Goal: Task Accomplishment & Management: Complete application form

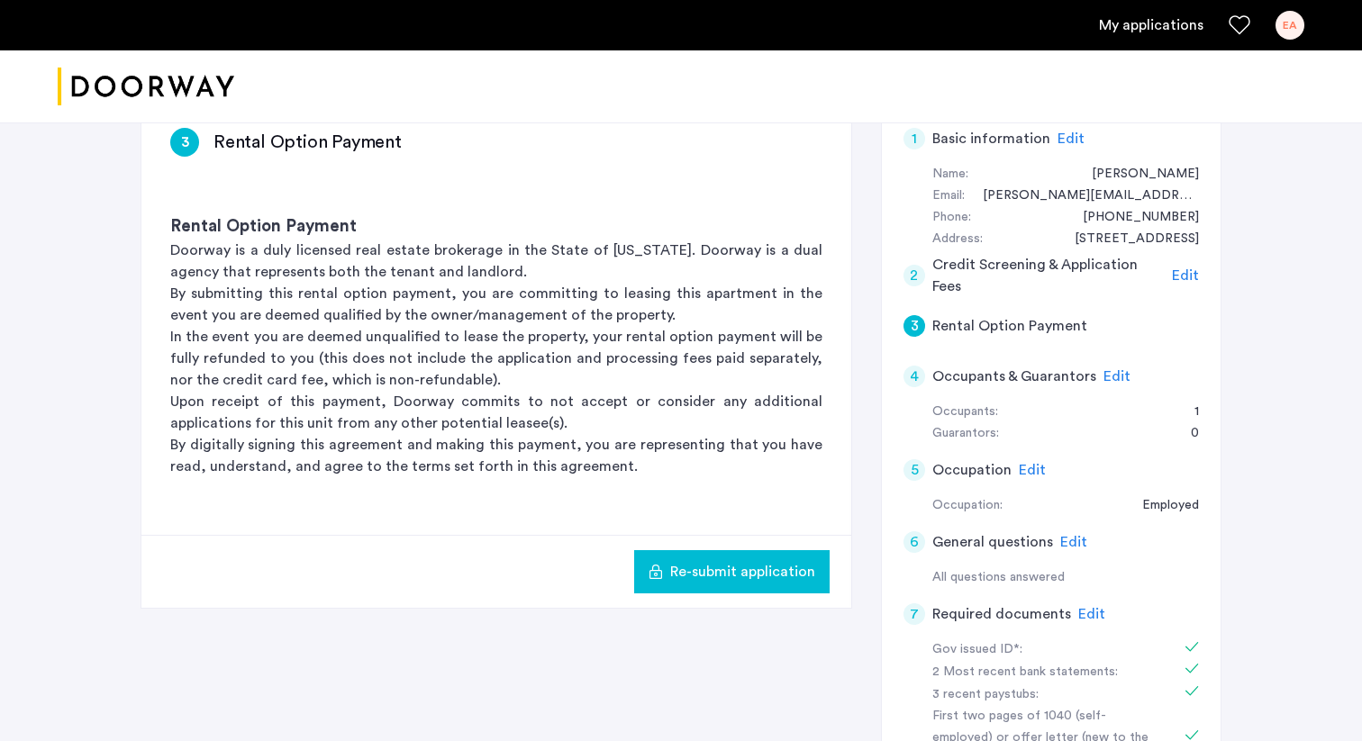
scroll to position [308, 0]
click at [1061, 136] on span "Edit" at bounding box center [1070, 139] width 27 height 14
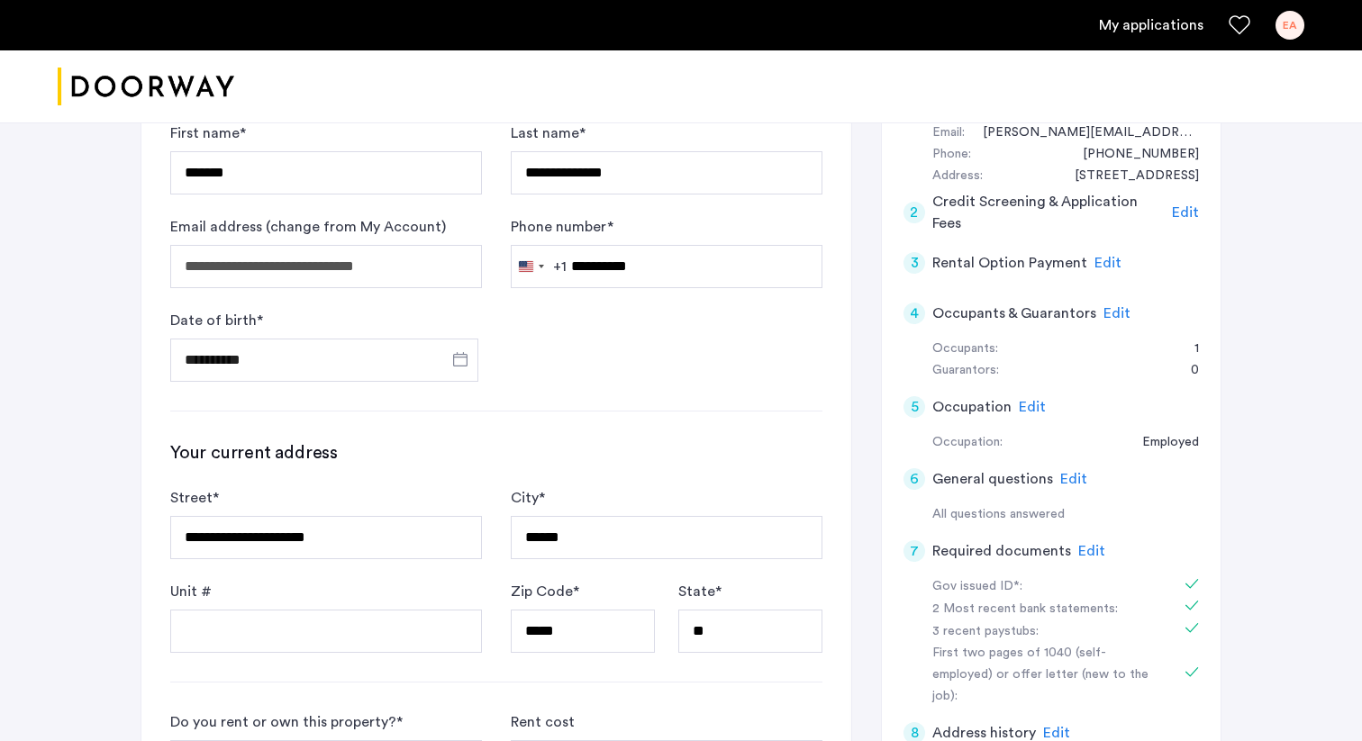
scroll to position [374, 0]
click at [1107, 258] on span "Edit" at bounding box center [1107, 261] width 27 height 14
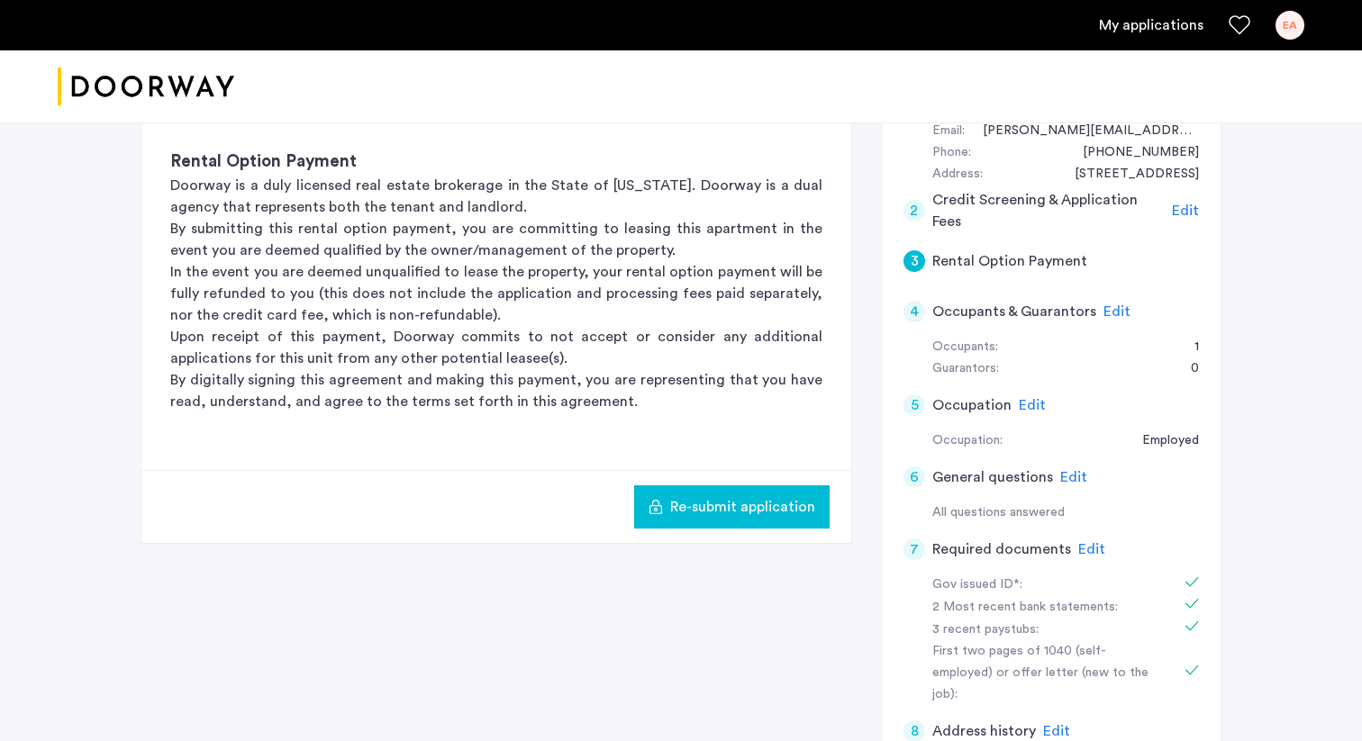
click at [1182, 204] on span "Edit" at bounding box center [1185, 211] width 27 height 14
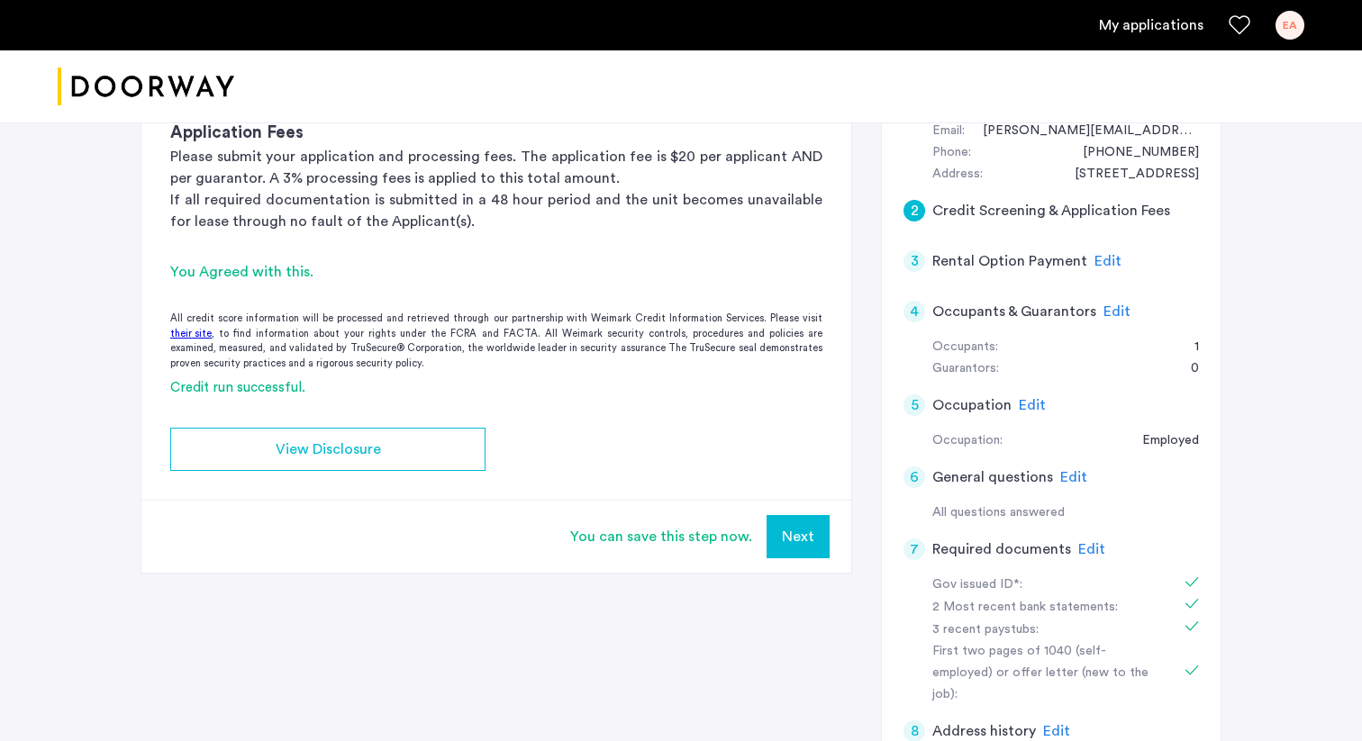
scroll to position [484, 0]
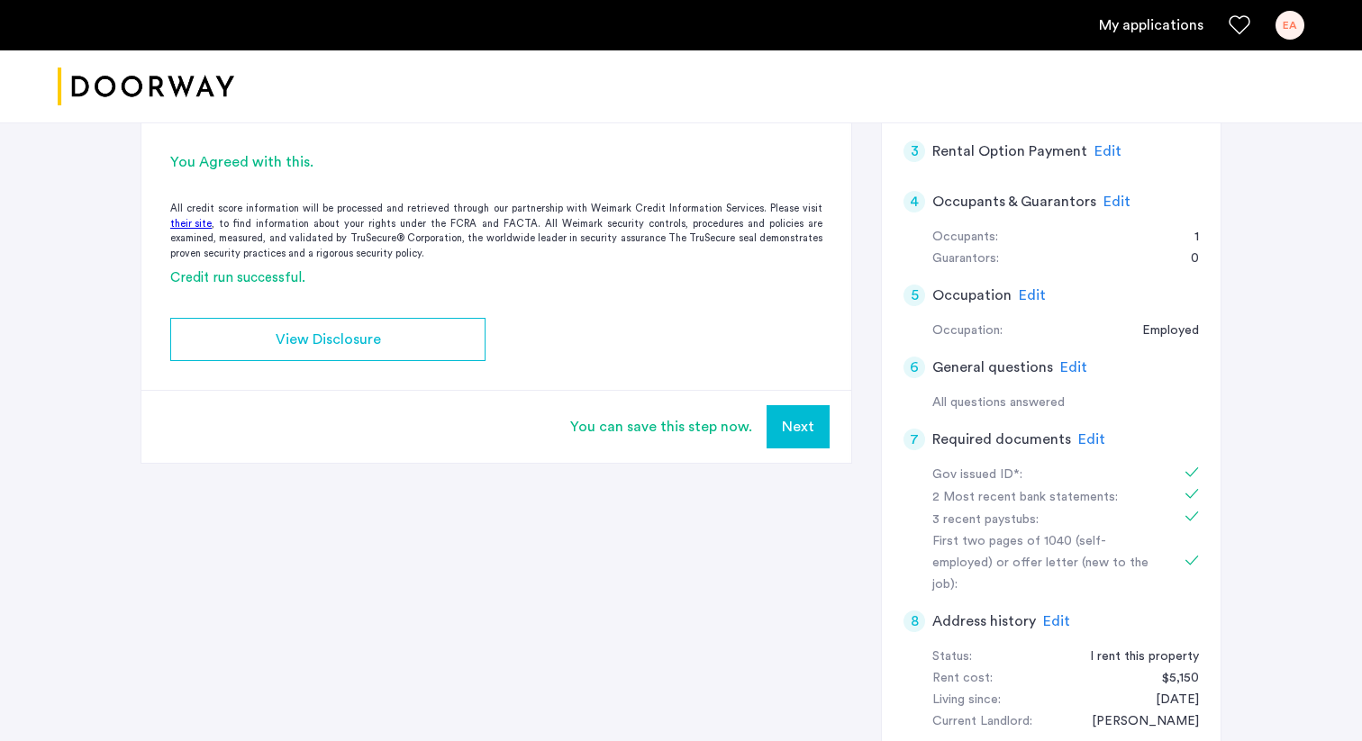
click at [1069, 369] on span "Edit" at bounding box center [1073, 367] width 27 height 14
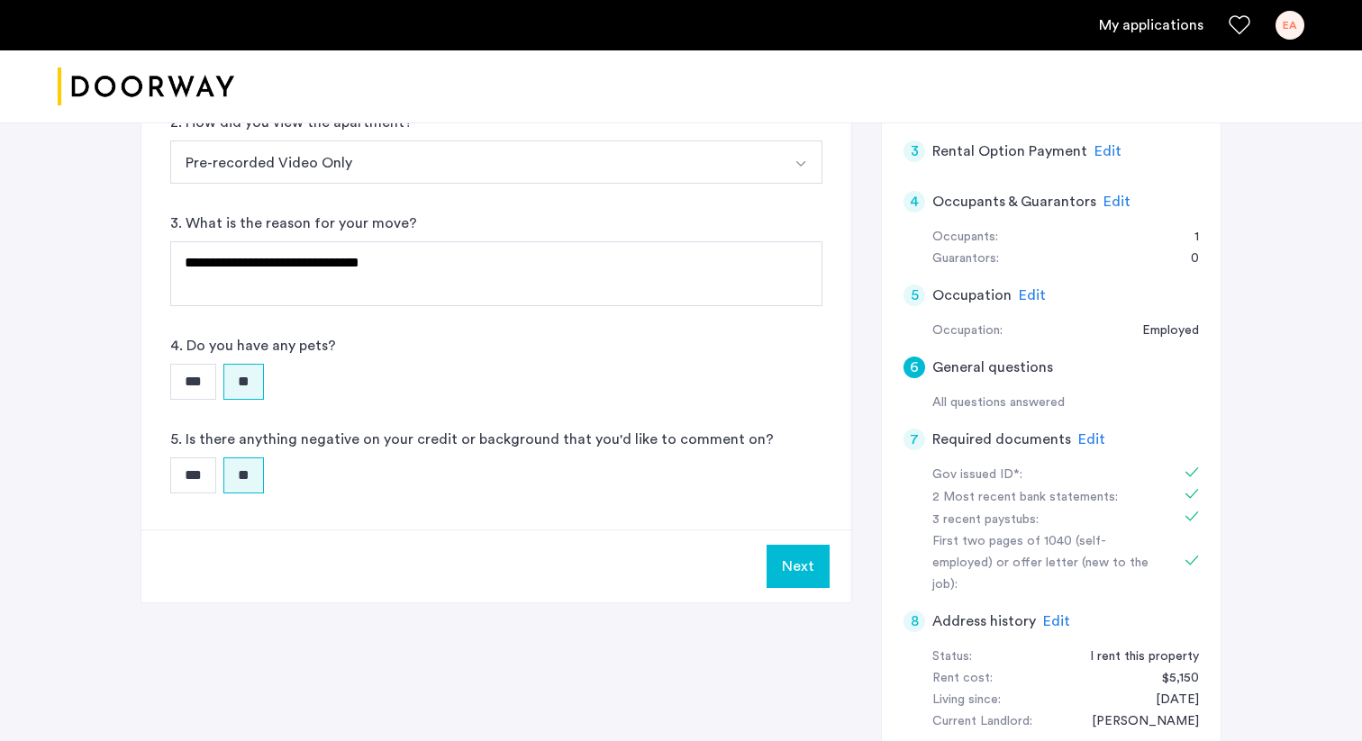
click at [1078, 439] on span "Edit" at bounding box center [1091, 439] width 27 height 14
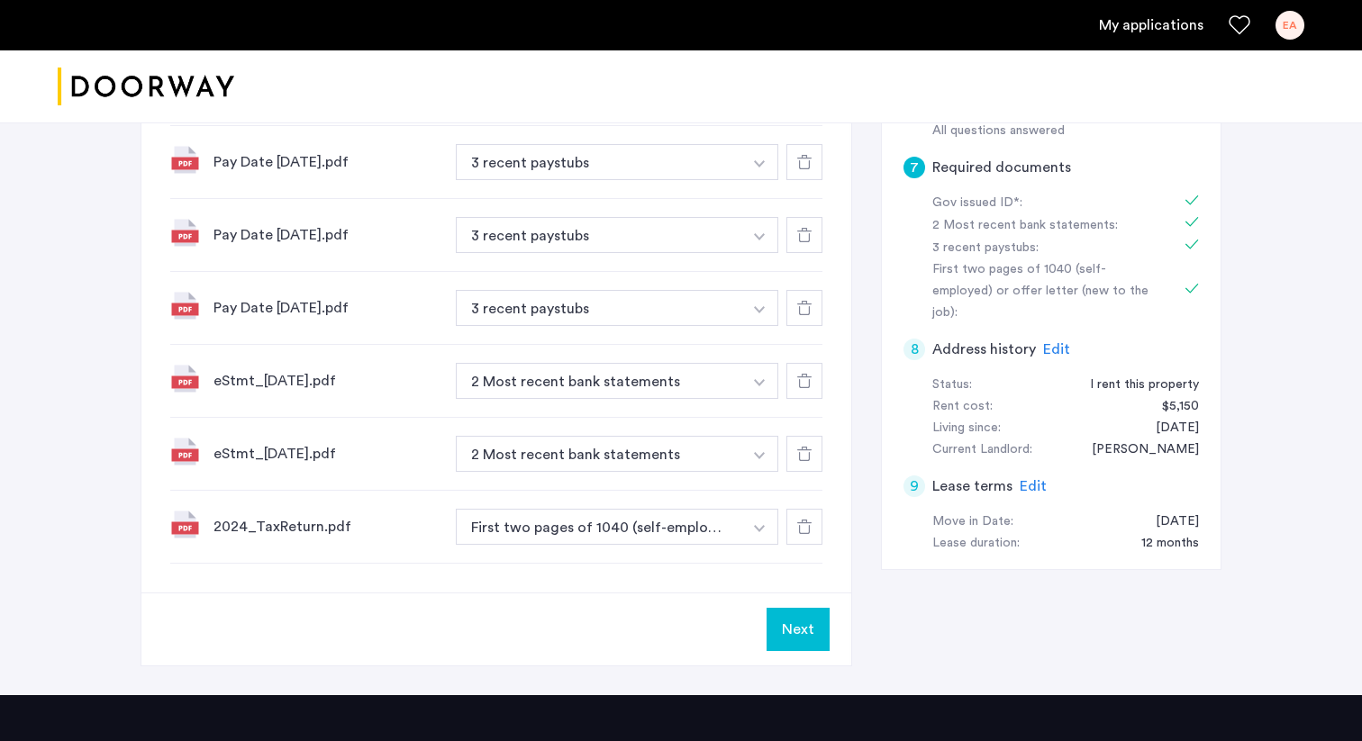
scroll to position [749, 0]
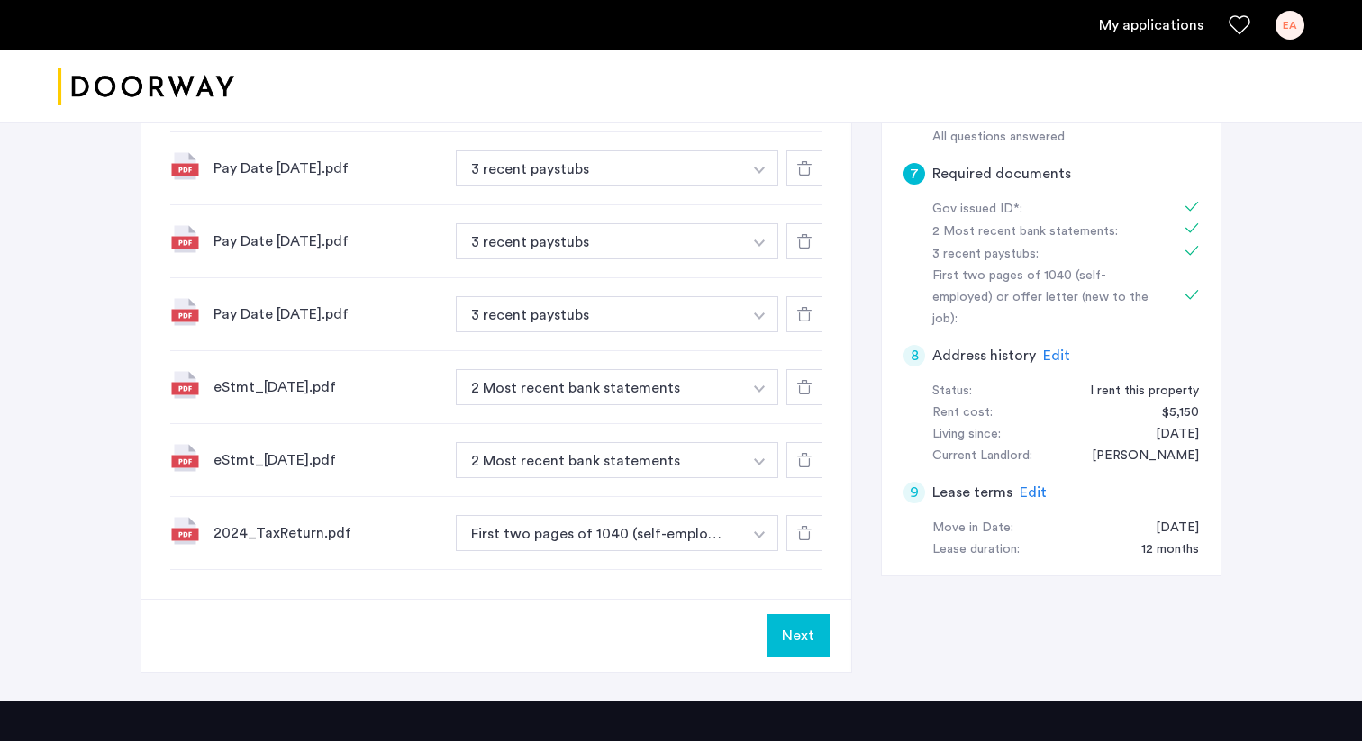
click at [1056, 349] on span "Edit" at bounding box center [1056, 356] width 27 height 14
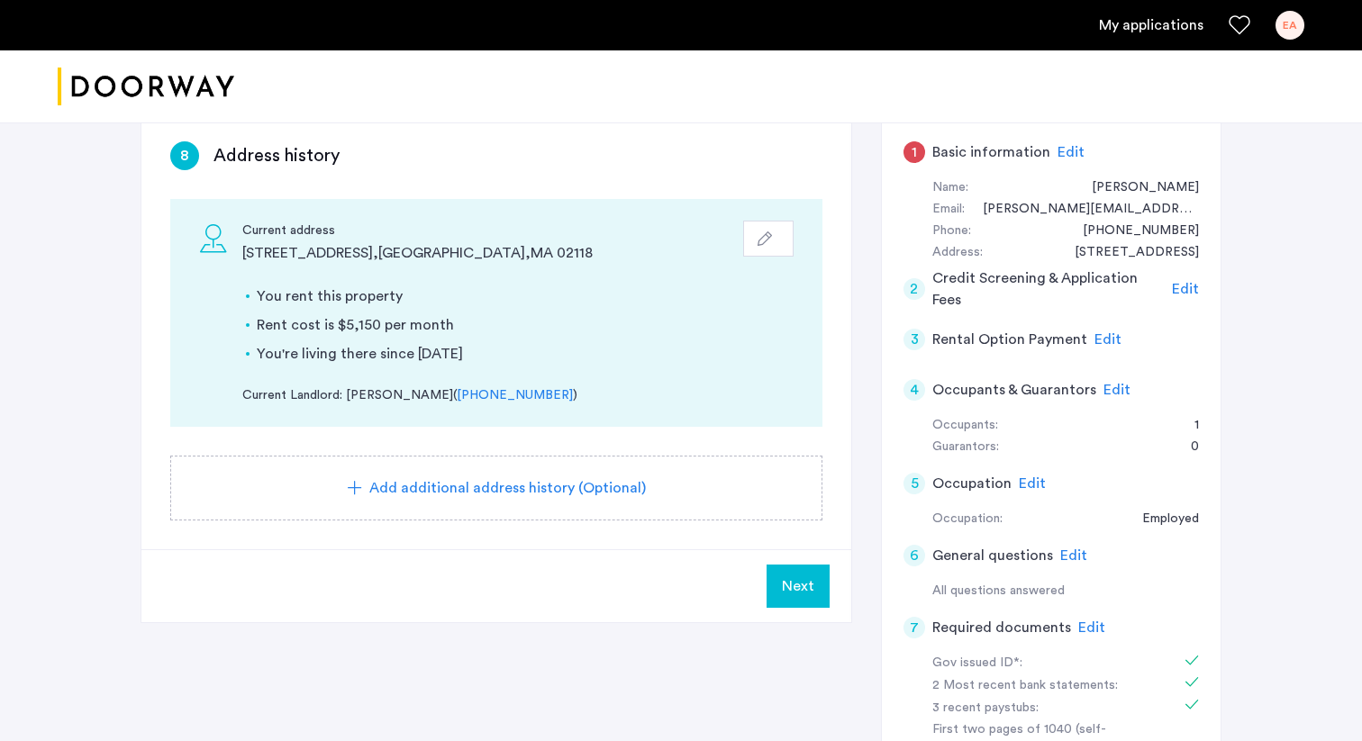
scroll to position [271, 0]
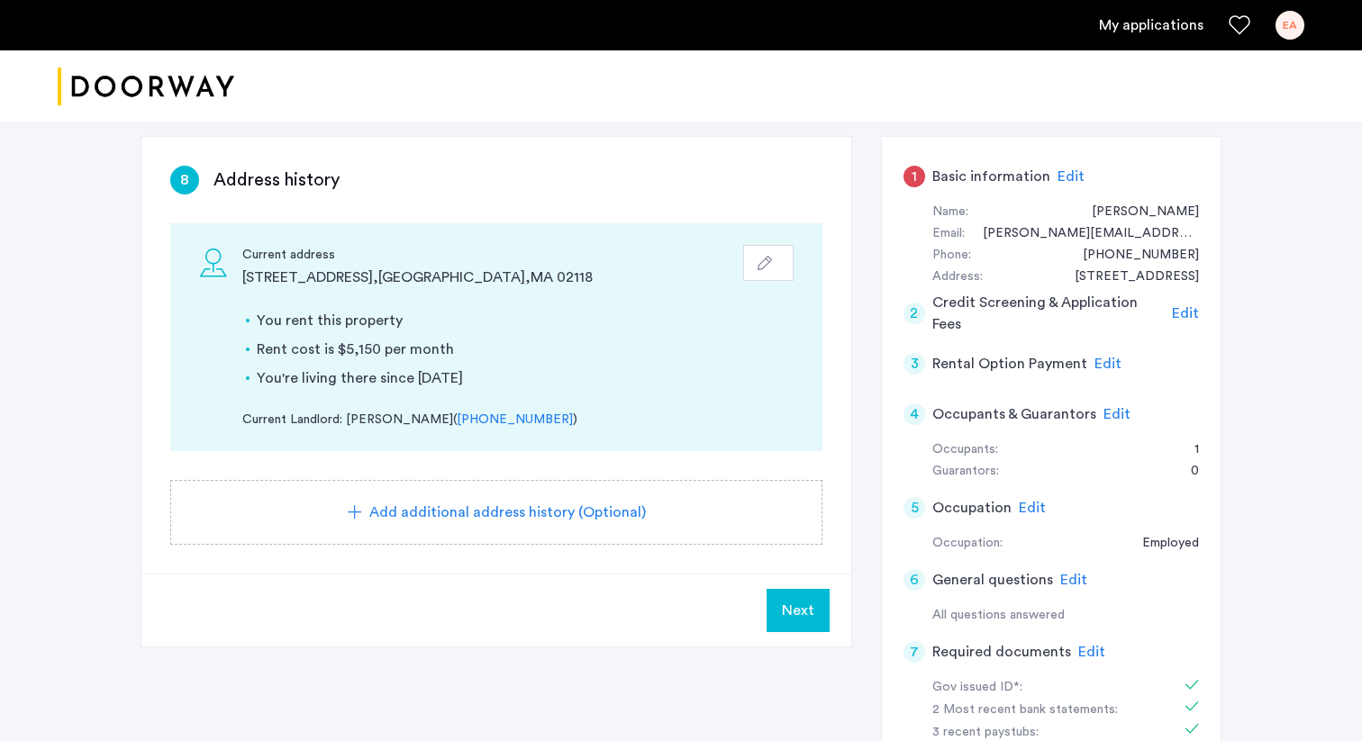
click at [1072, 177] on span "Edit" at bounding box center [1070, 176] width 27 height 14
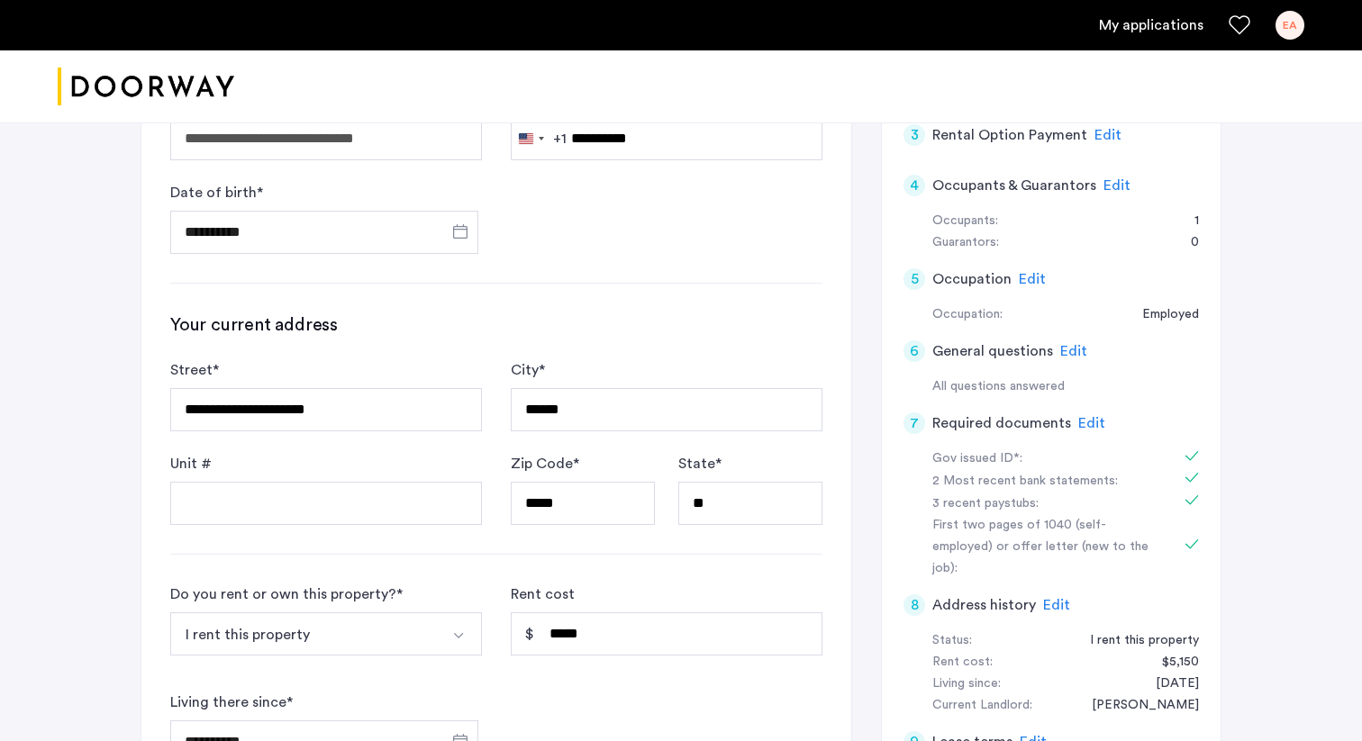
scroll to position [395, 0]
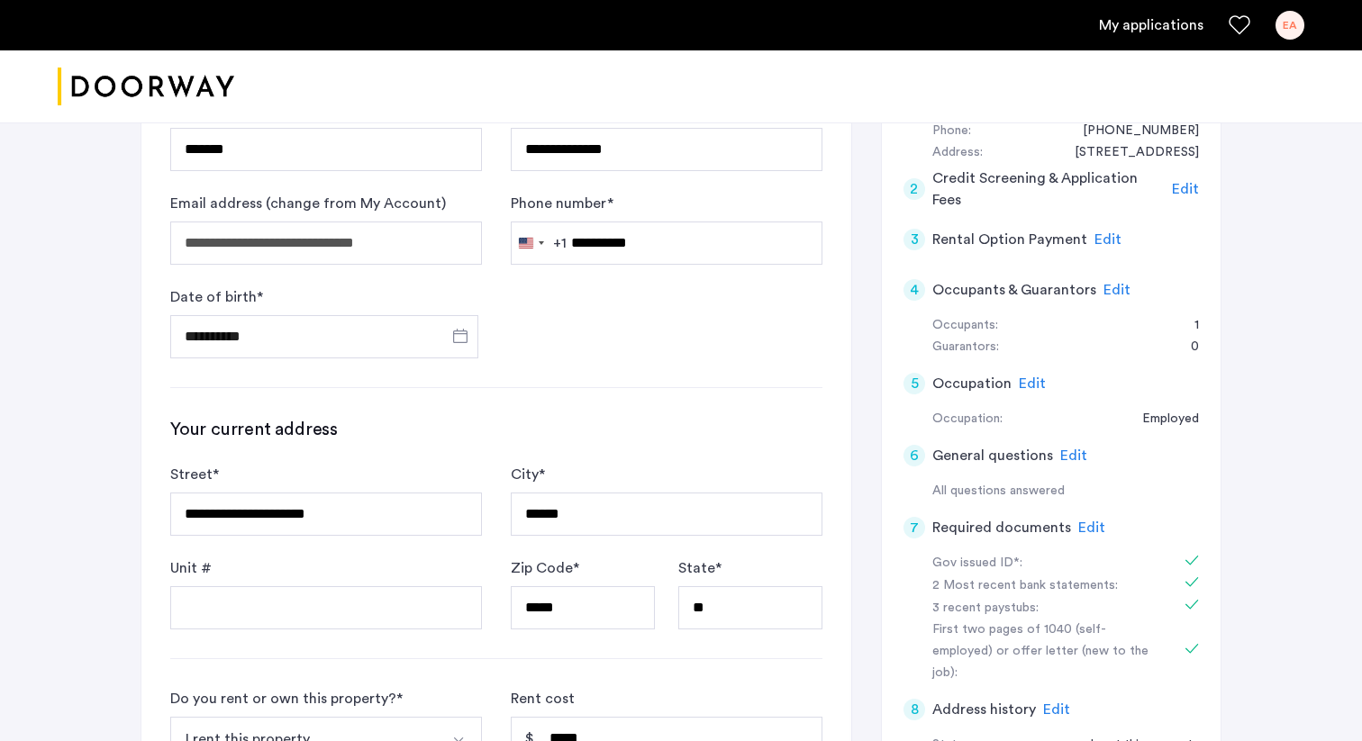
click at [1188, 186] on span "Edit" at bounding box center [1185, 189] width 27 height 14
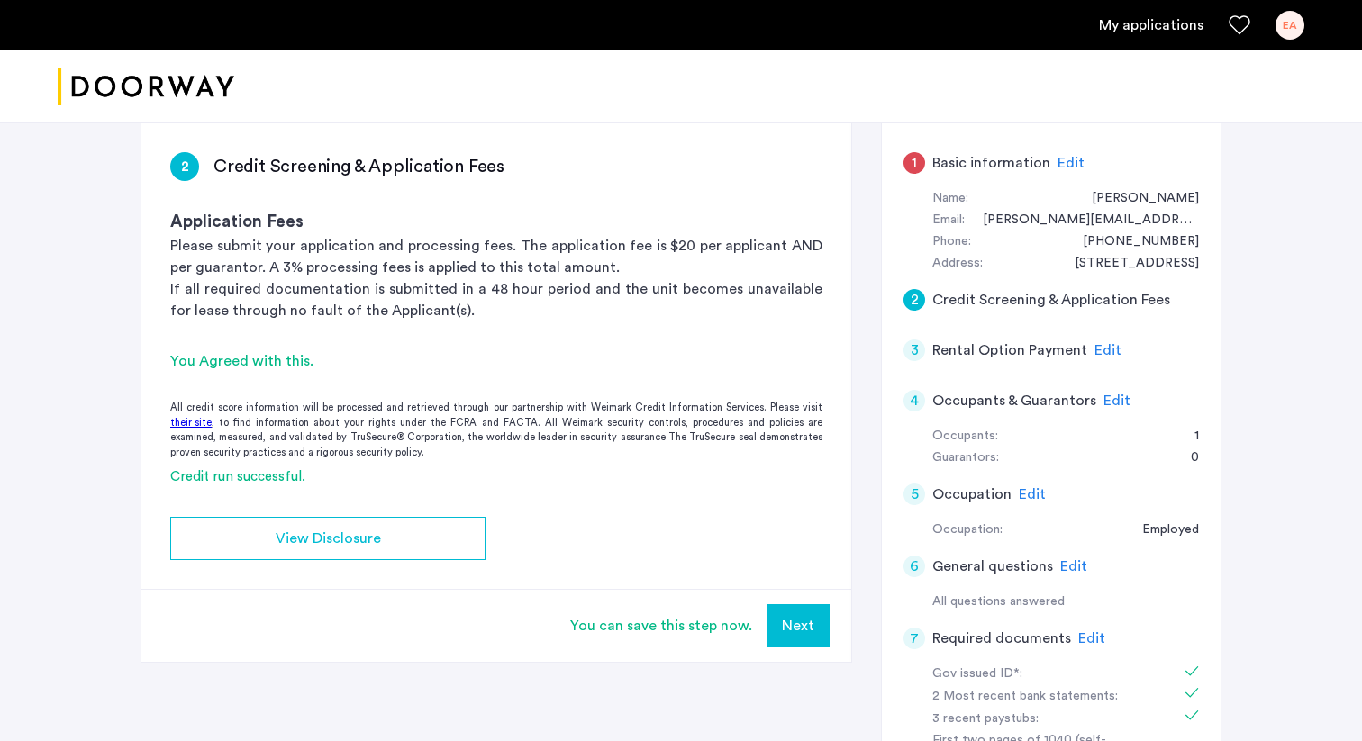
scroll to position [277, 0]
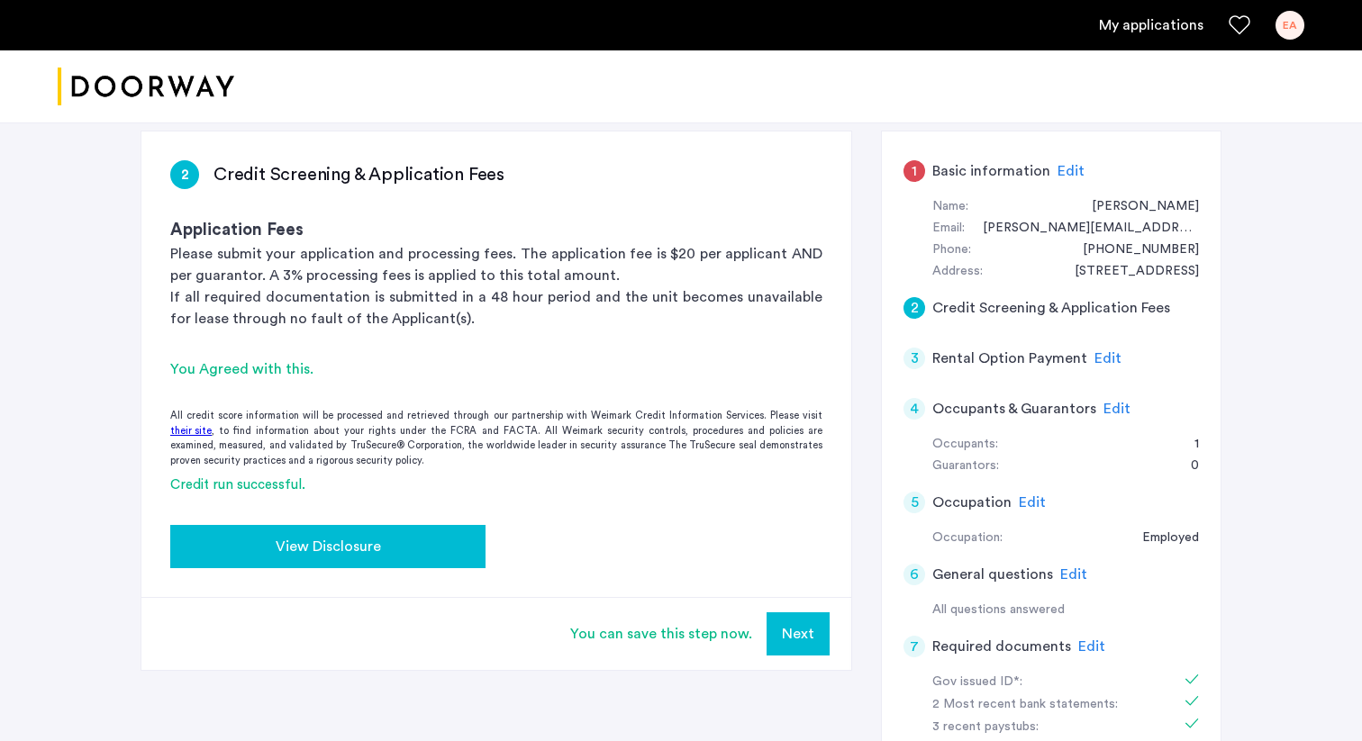
click at [347, 553] on span "View Disclosure" at bounding box center [328, 547] width 105 height 22
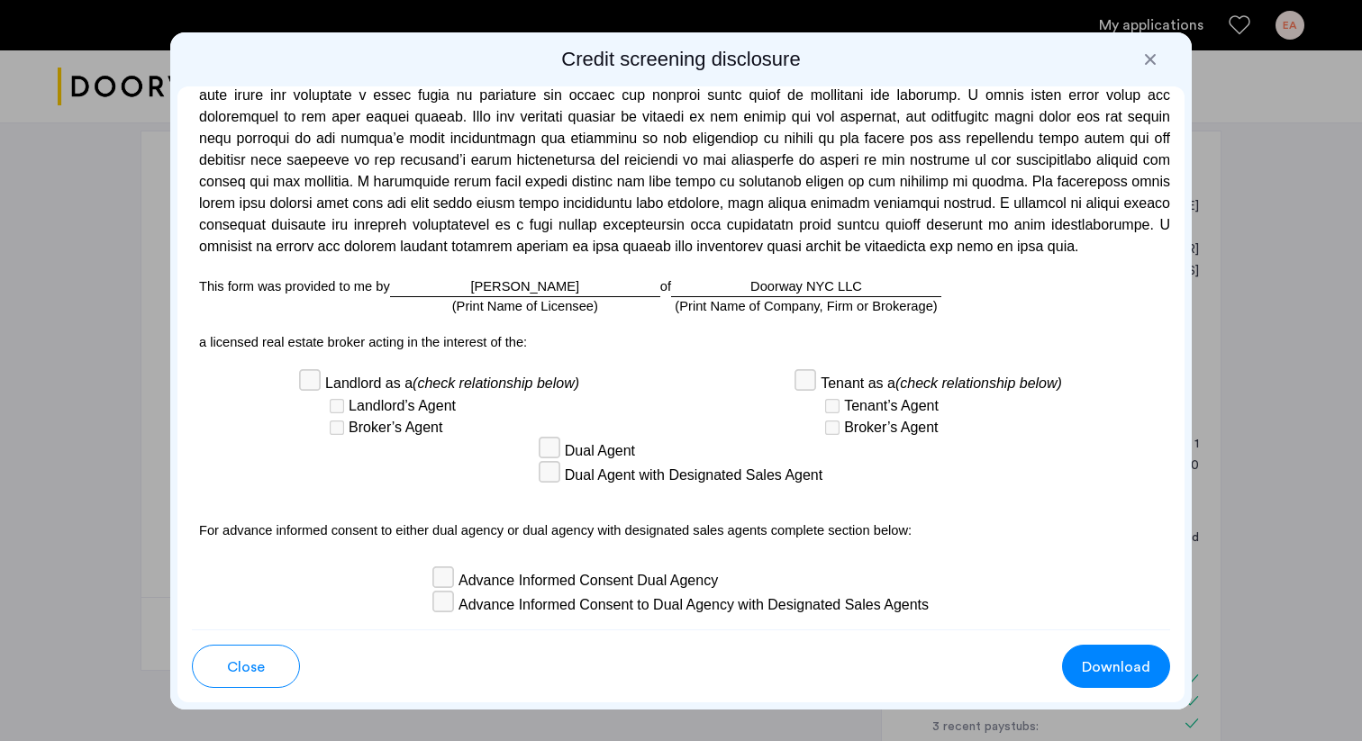
scroll to position [5181, 0]
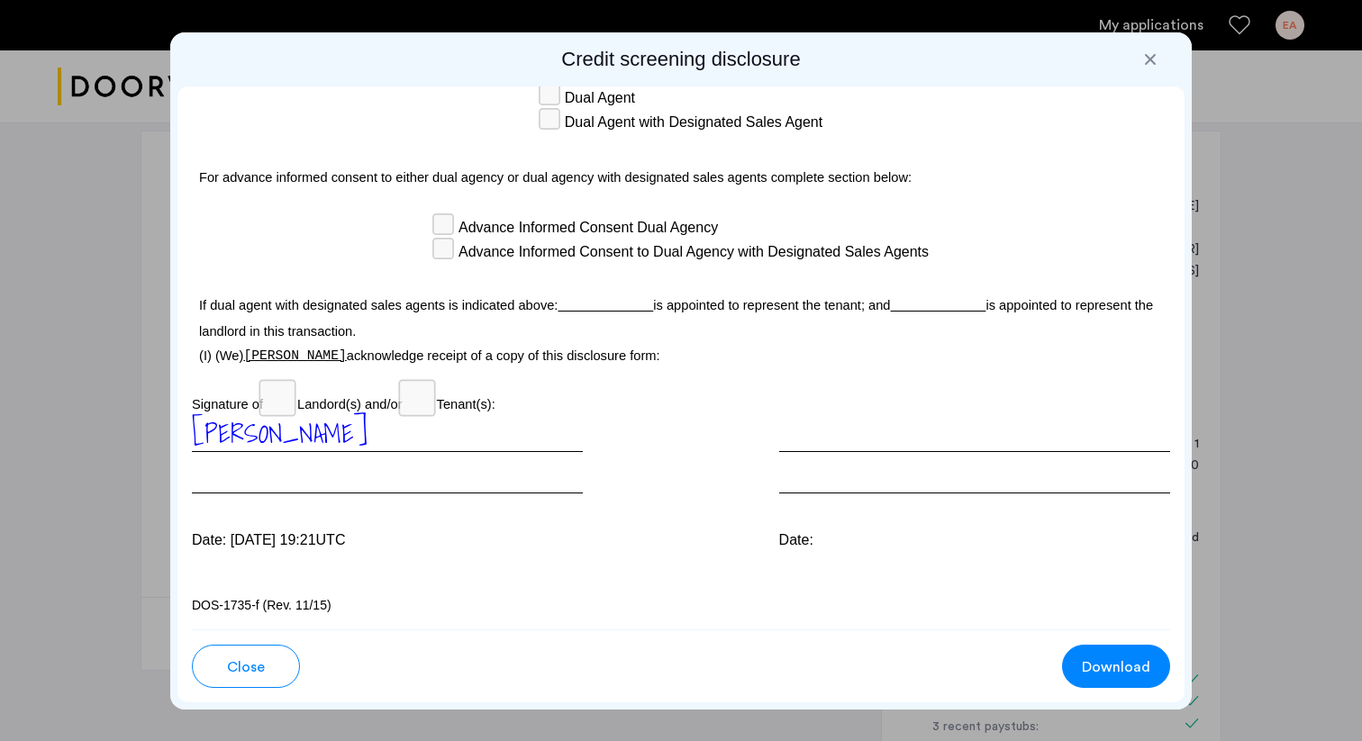
click at [242, 670] on span "Close" at bounding box center [246, 668] width 38 height 22
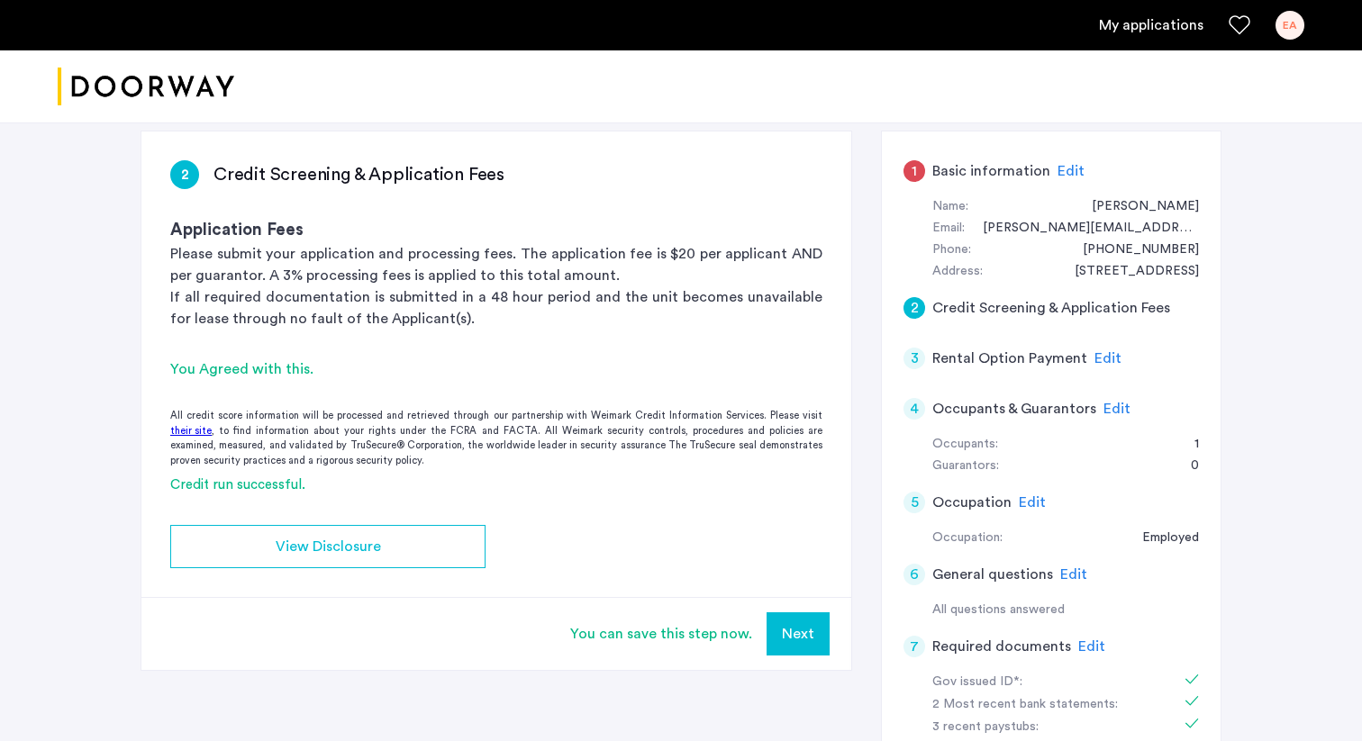
scroll to position [277, 0]
